Goal: Task Accomplishment & Management: Manage account settings

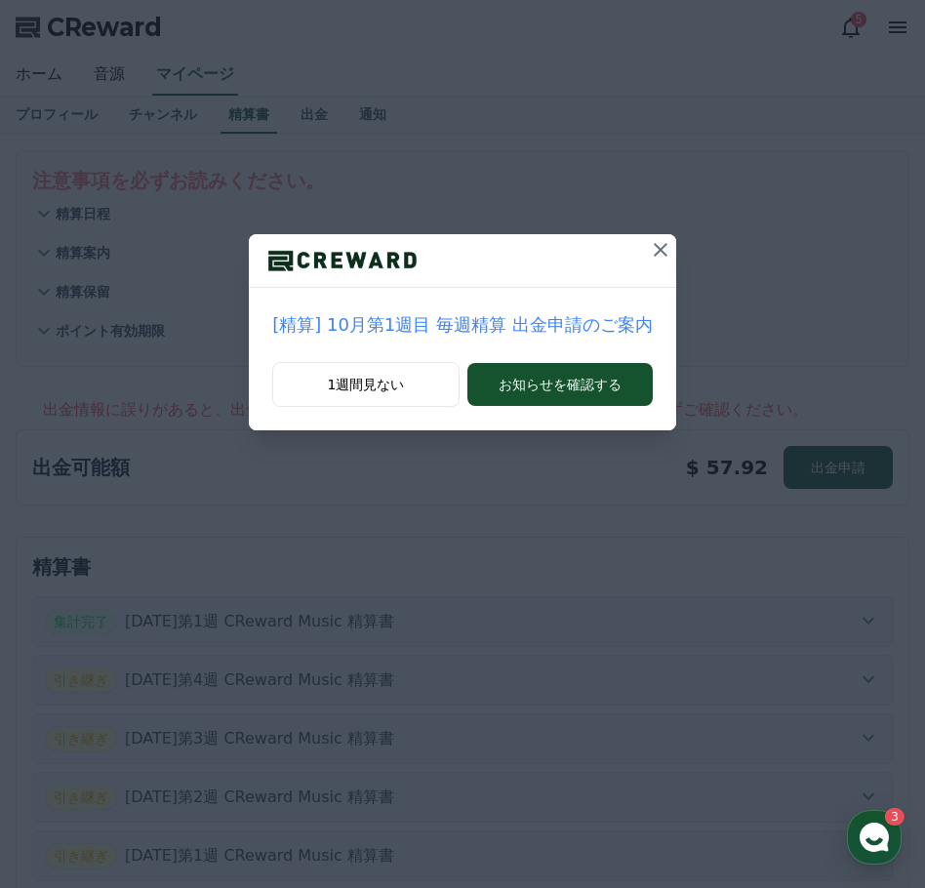
click at [654, 252] on icon at bounding box center [661, 250] width 14 height 14
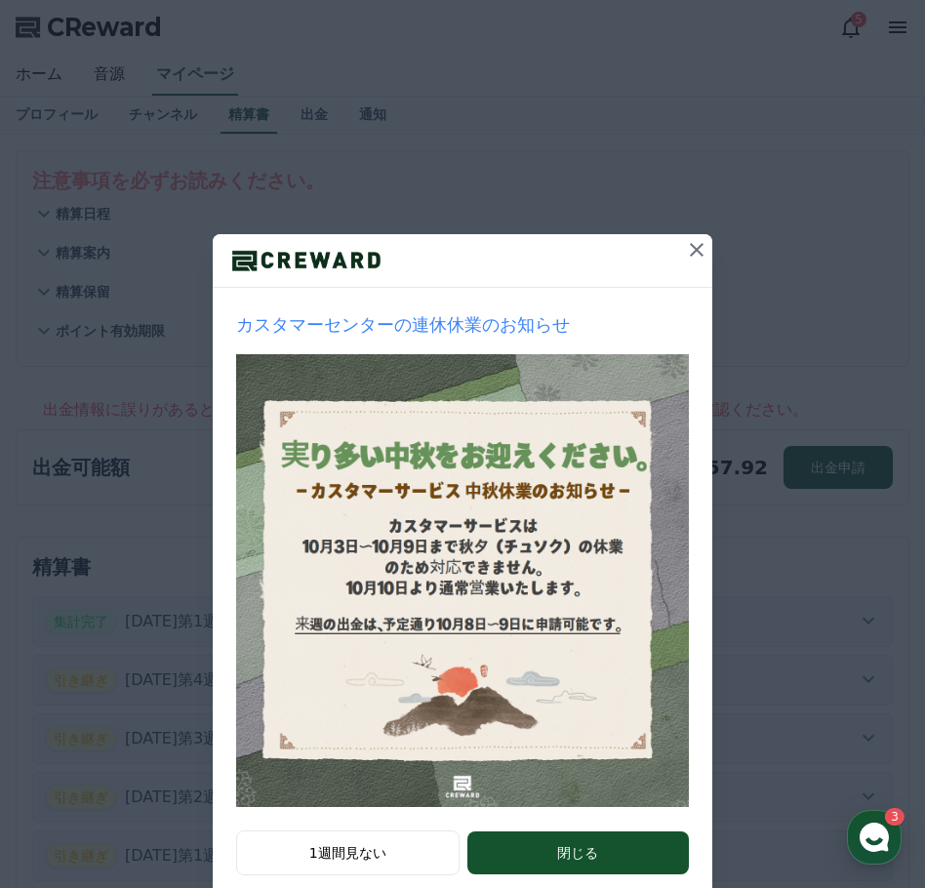
click at [697, 250] on icon at bounding box center [696, 249] width 23 height 23
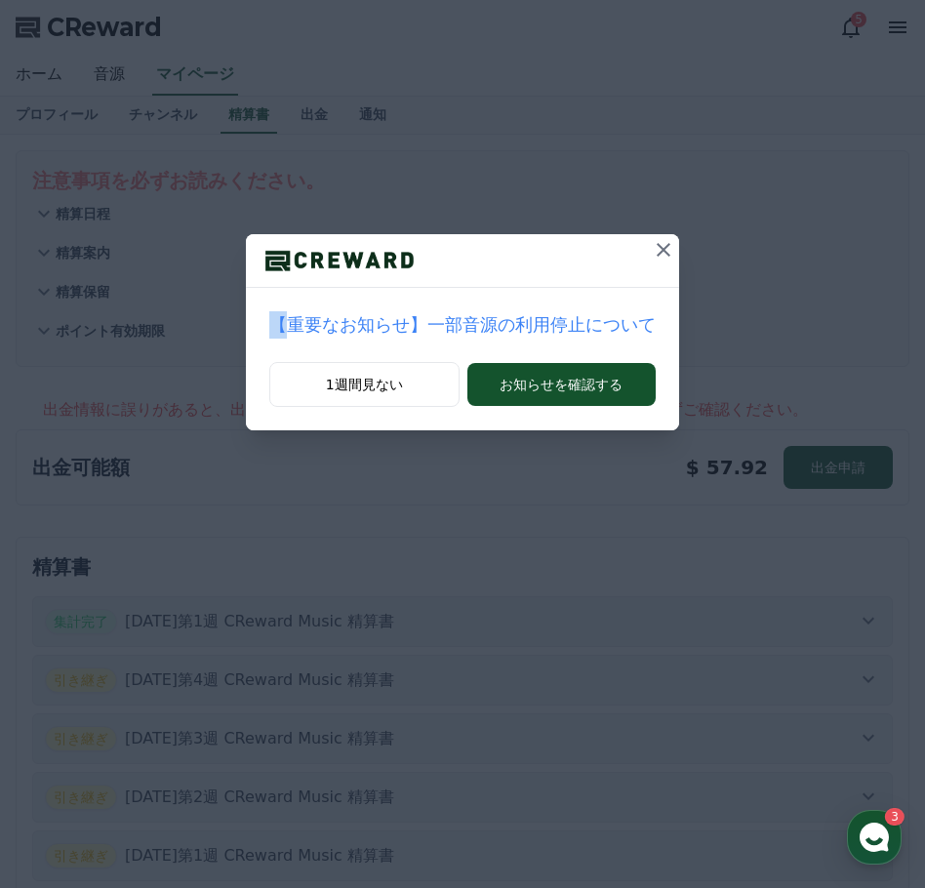
click at [695, 250] on div "【重要なお知らせ】一部音源の利用停止について 1週間見ない お知らせを確認する" at bounding box center [462, 230] width 925 height 461
click at [654, 251] on button at bounding box center [663, 249] width 31 height 31
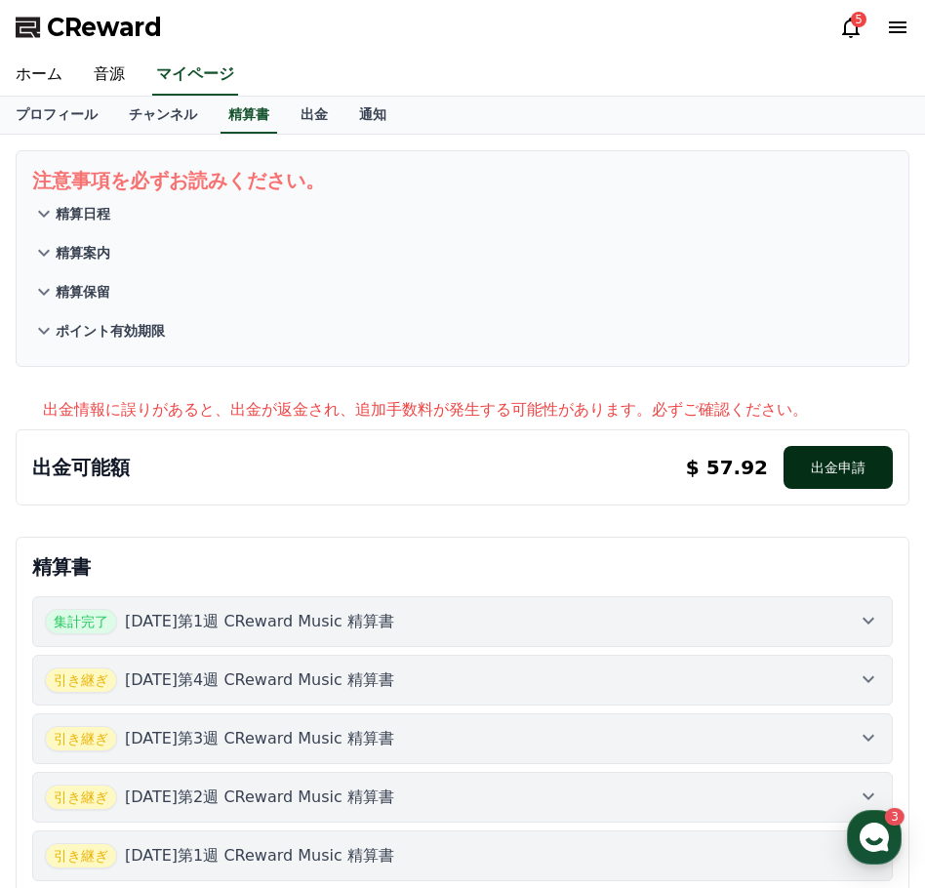
click at [843, 468] on button "出金申請" at bounding box center [837, 467] width 109 height 43
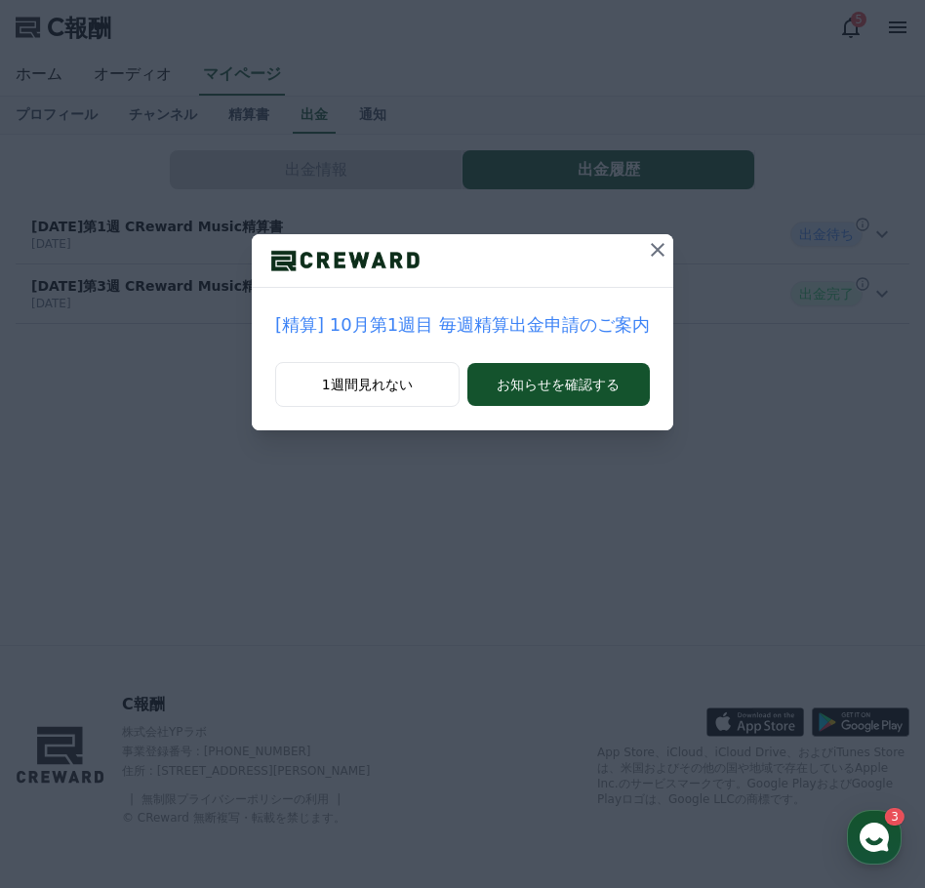
click at [649, 240] on icon at bounding box center [657, 249] width 23 height 23
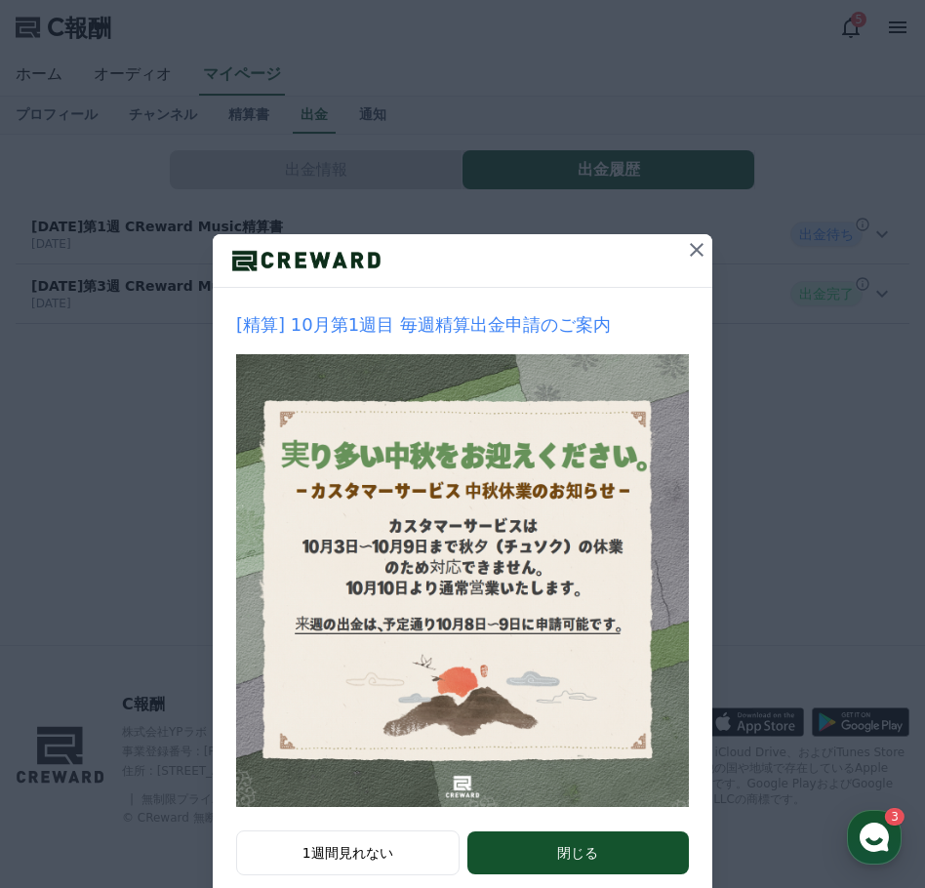
click at [681, 258] on button at bounding box center [696, 249] width 31 height 31
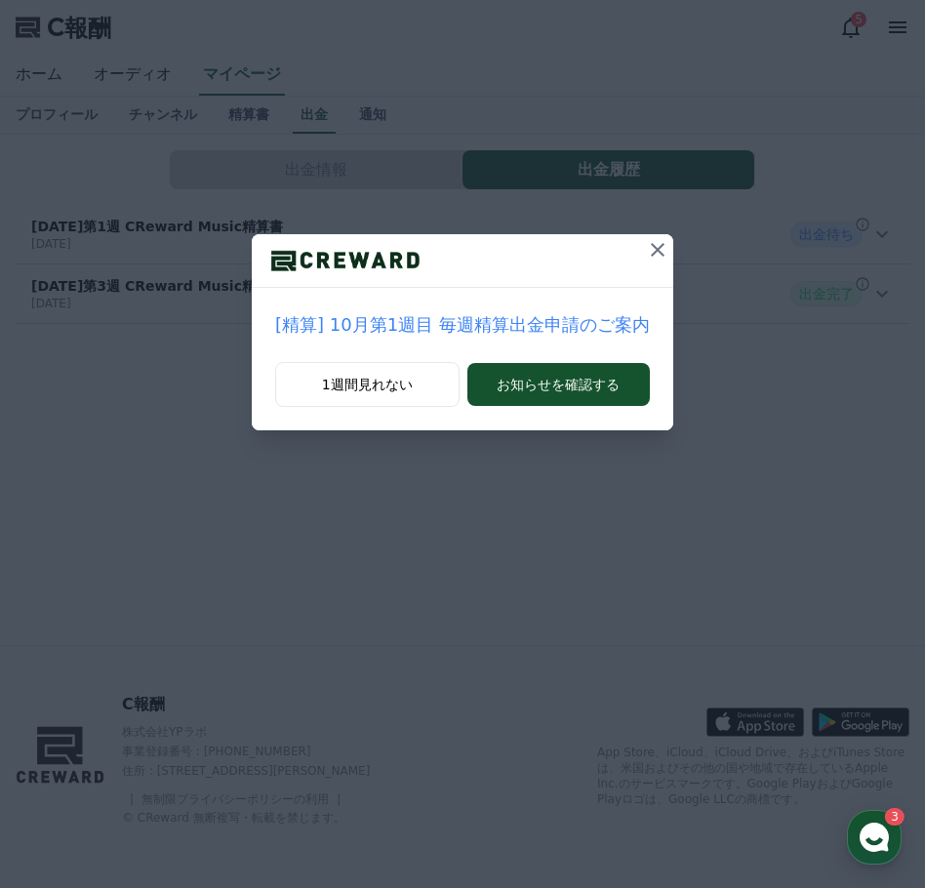
click at [674, 258] on div "[精算] 10月第1週目 毎週精算出金申請のご案内 1週間見れない お知らせを確認する" at bounding box center [462, 230] width 925 height 461
click at [646, 248] on icon at bounding box center [657, 249] width 23 height 23
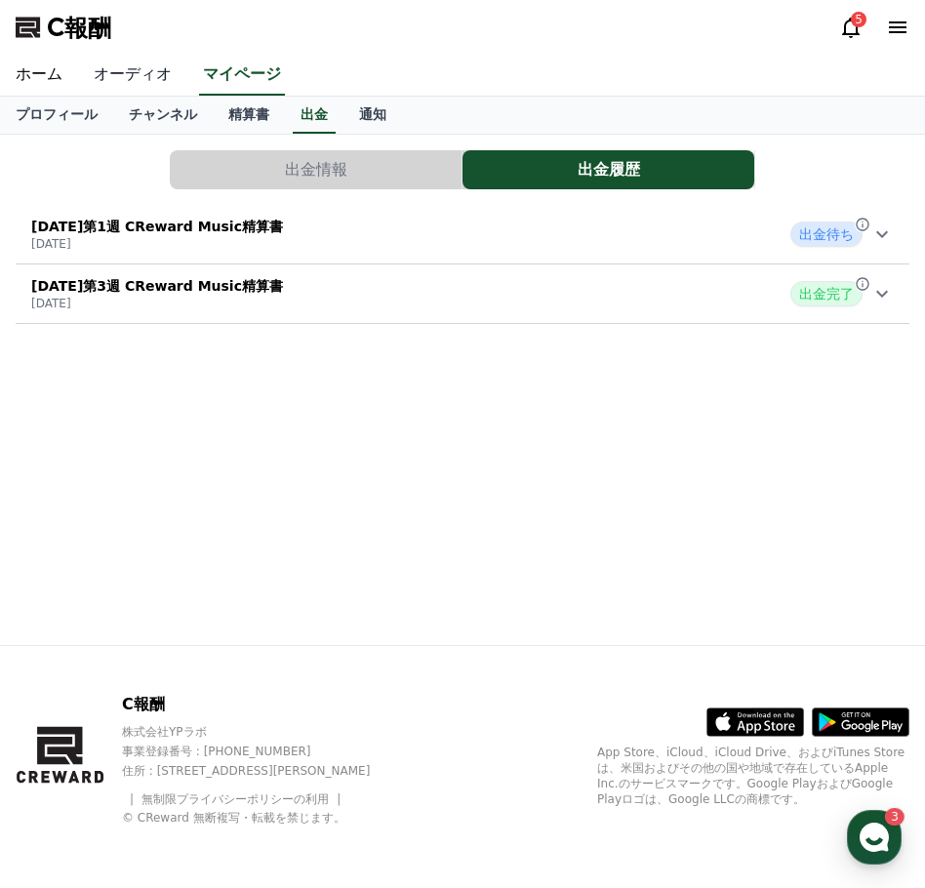
click at [133, 78] on font "オーディオ" at bounding box center [133, 73] width 78 height 19
